Goal: Use online tool/utility

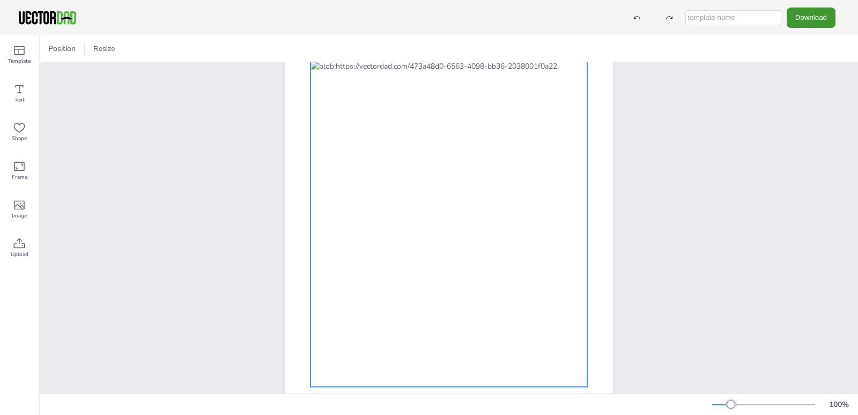
scroll to position [135, 0]
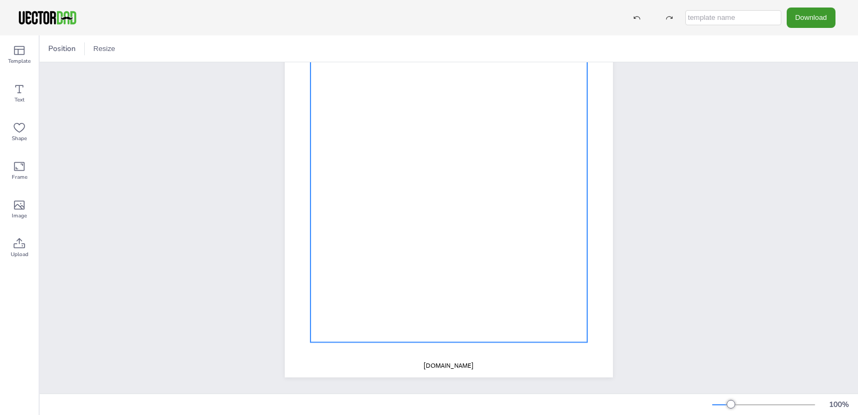
click at [403, 161] on div at bounding box center [449, 180] width 277 height 326
click at [419, 174] on div at bounding box center [449, 180] width 277 height 326
click at [410, 65] on div at bounding box center [449, 180] width 277 height 326
click at [409, 76] on div at bounding box center [449, 180] width 277 height 326
click at [432, 84] on div at bounding box center [449, 180] width 277 height 326
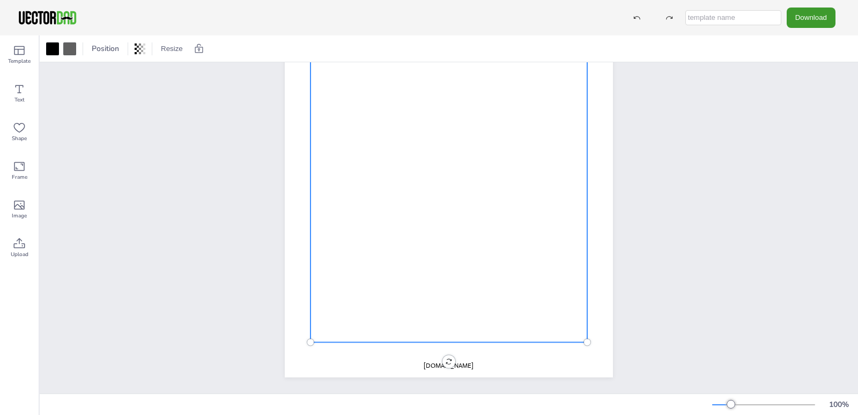
click at [432, 79] on div at bounding box center [449, 180] width 277 height 326
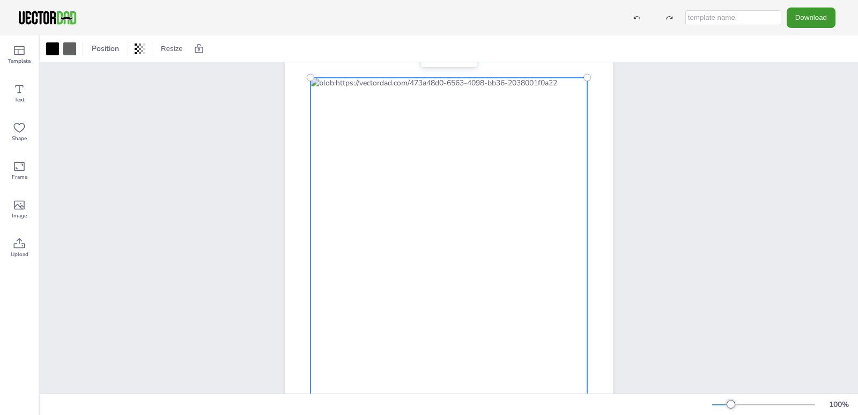
scroll to position [41, 0]
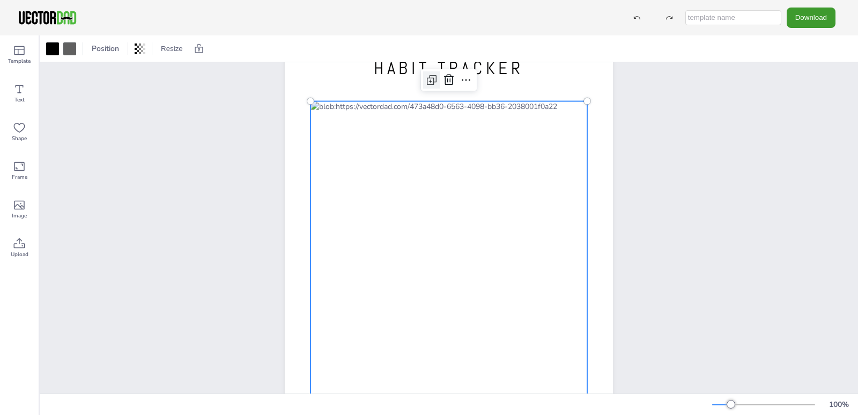
click at [431, 82] on icon at bounding box center [433, 78] width 6 height 6
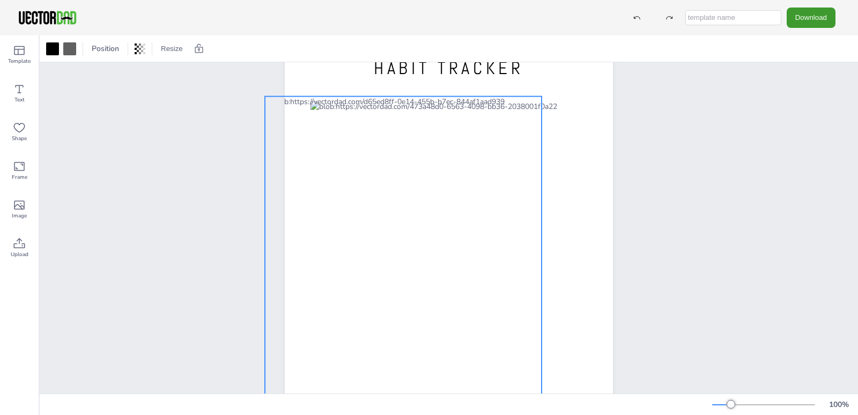
drag, startPoint x: 463, startPoint y: 152, endPoint x: 423, endPoint y: 158, distance: 40.1
click at [422, 156] on div at bounding box center [403, 260] width 277 height 326
